Goal: Book appointment/travel/reservation

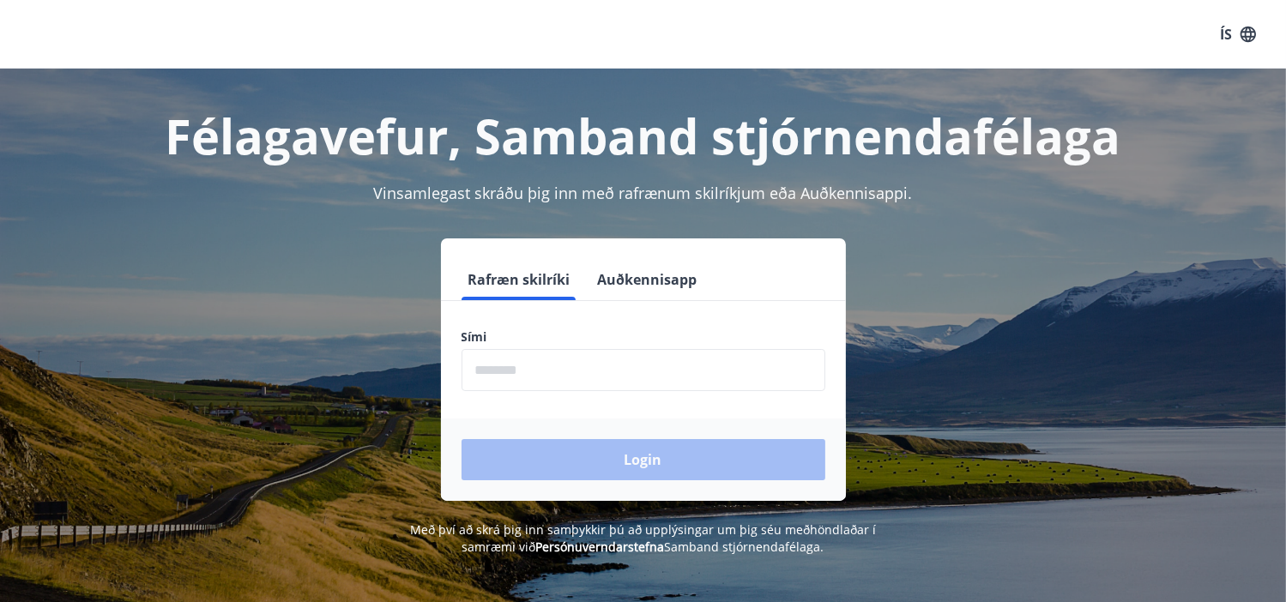
click at [518, 368] on input "phone" at bounding box center [644, 370] width 364 height 42
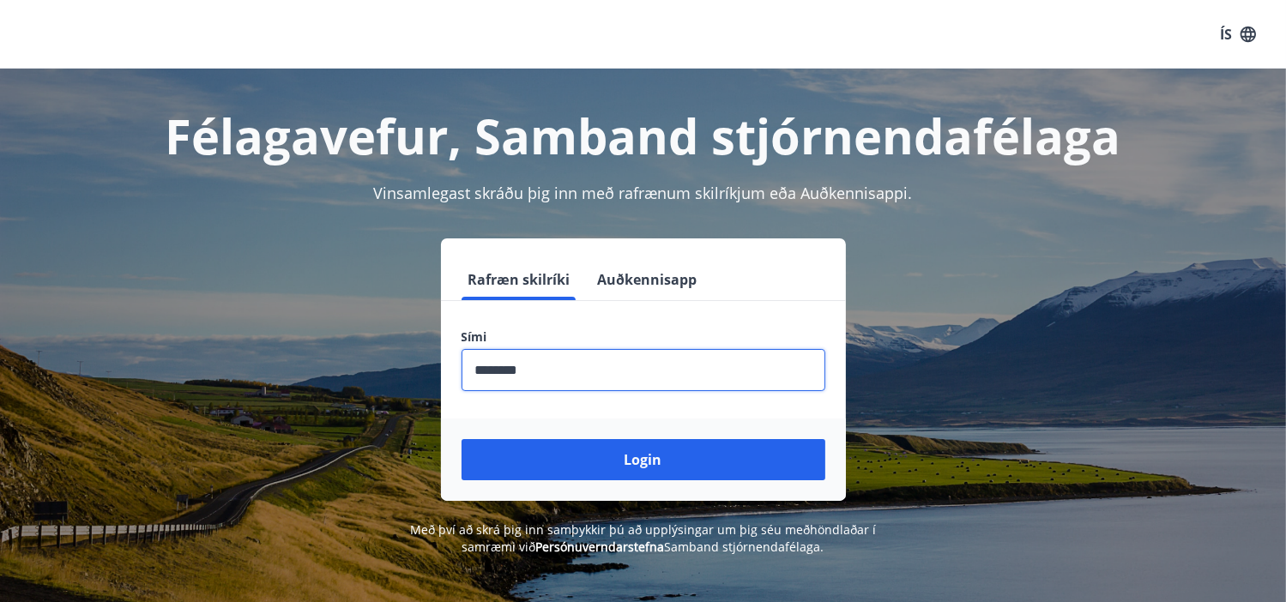
type input "********"
click at [462, 439] on button "Login" at bounding box center [644, 459] width 364 height 41
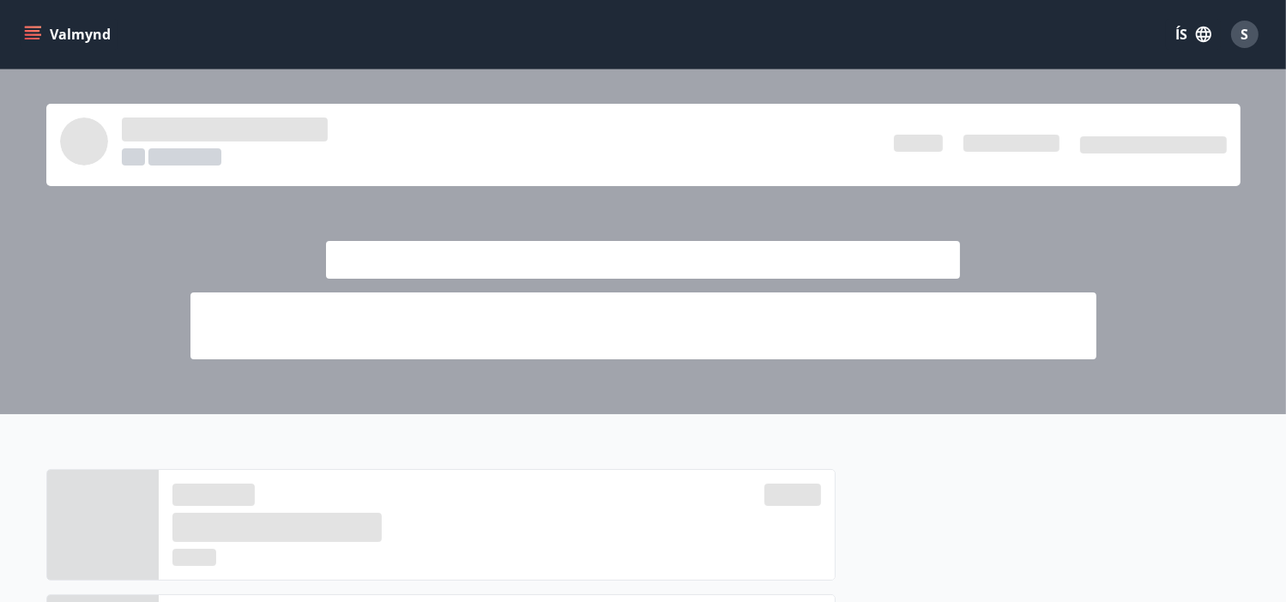
click at [31, 35] on icon "menu" at bounding box center [32, 34] width 17 height 17
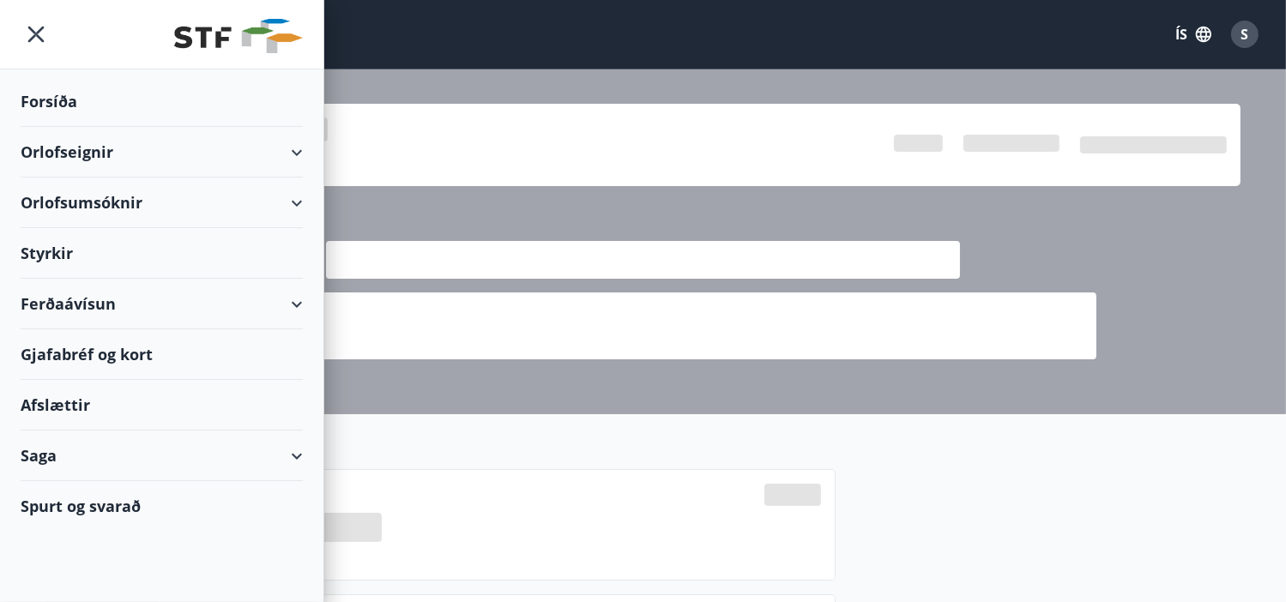
click at [295, 147] on div "Orlofseignir" at bounding box center [162, 152] width 282 height 51
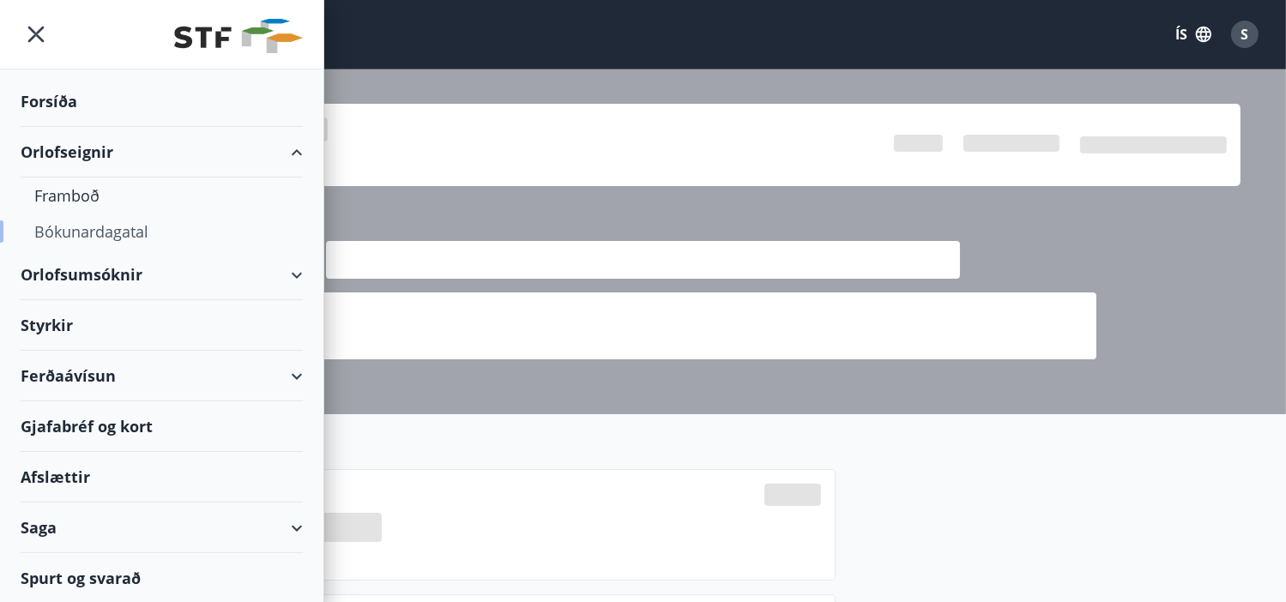
click at [114, 228] on div "Bókunardagatal" at bounding box center [161, 232] width 255 height 36
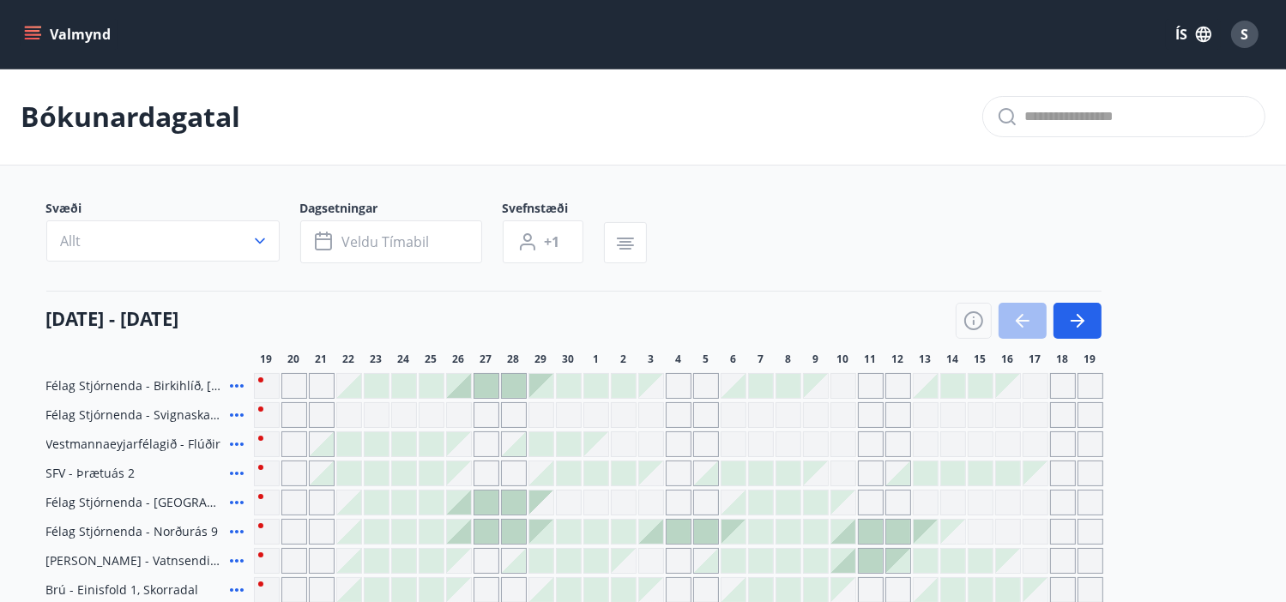
click at [261, 239] on icon "button" at bounding box center [259, 241] width 17 height 17
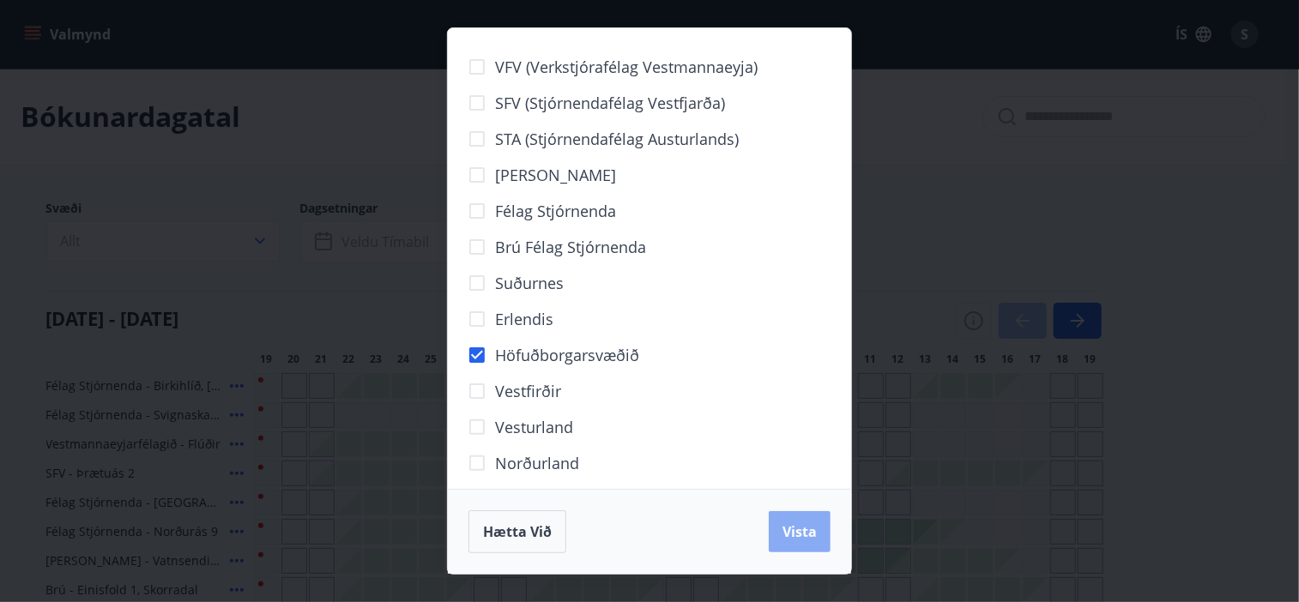
click at [806, 532] on span "Vista" at bounding box center [800, 532] width 34 height 19
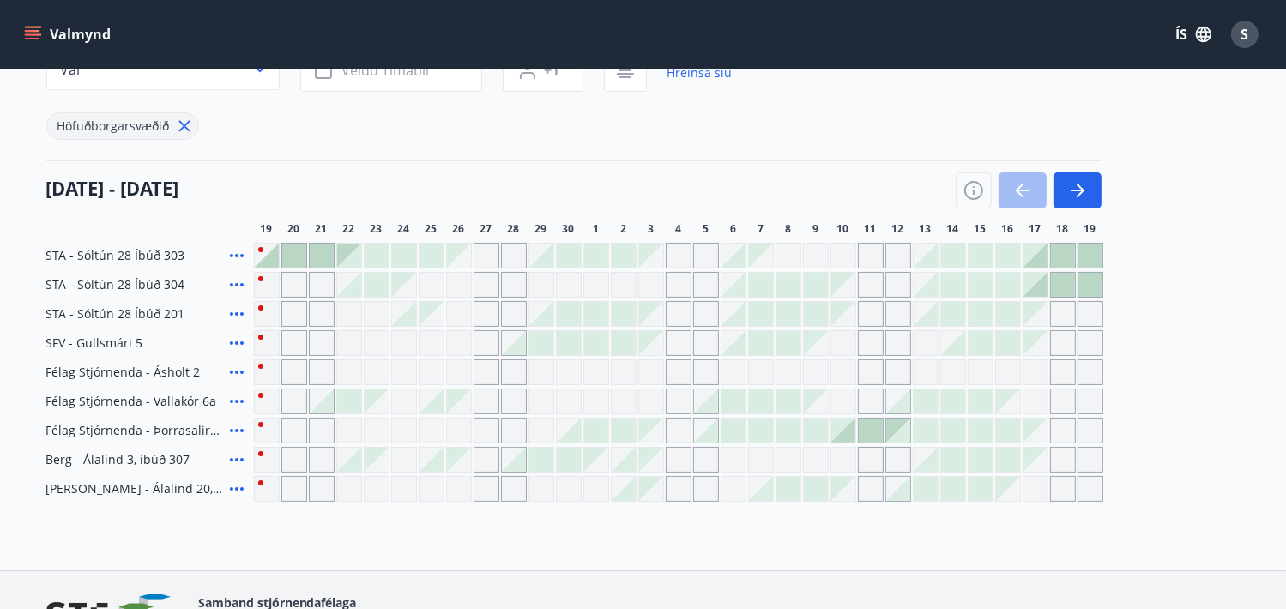
scroll to position [77, 0]
